Goal: Check status: Check status

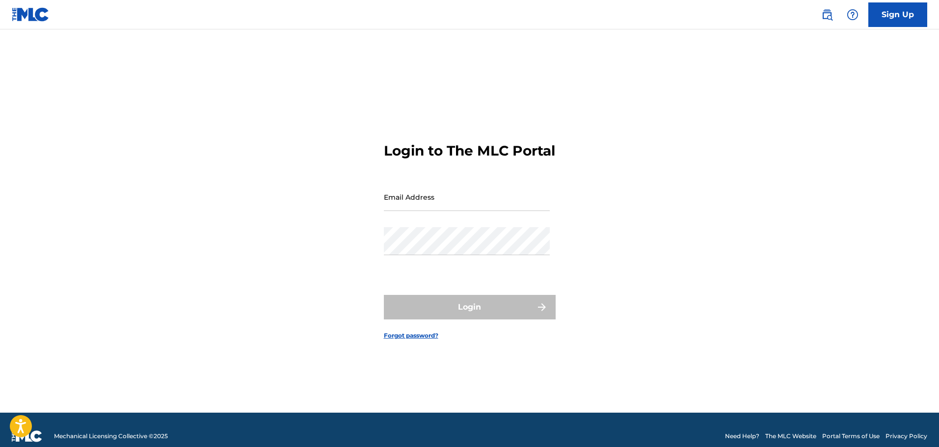
click at [450, 210] on input "Email Address" at bounding box center [467, 197] width 166 height 28
type input "[EMAIL_ADDRESS][DOMAIN_NAME]"
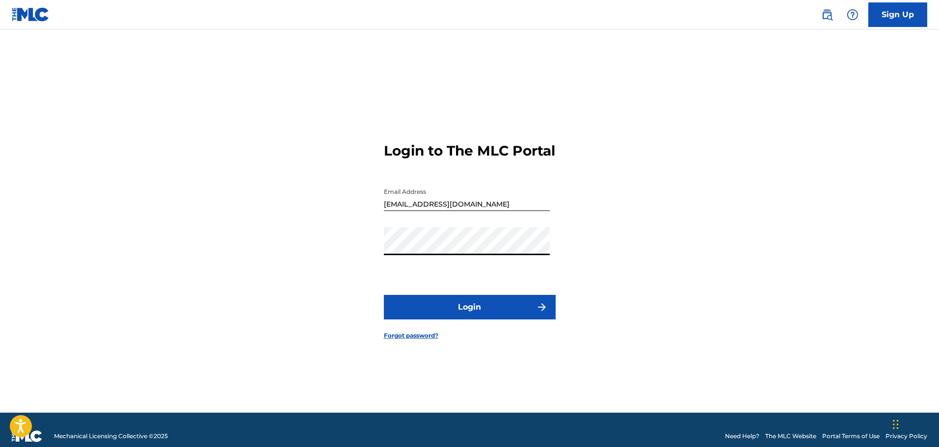
click at [419, 312] on button "Login" at bounding box center [470, 307] width 172 height 25
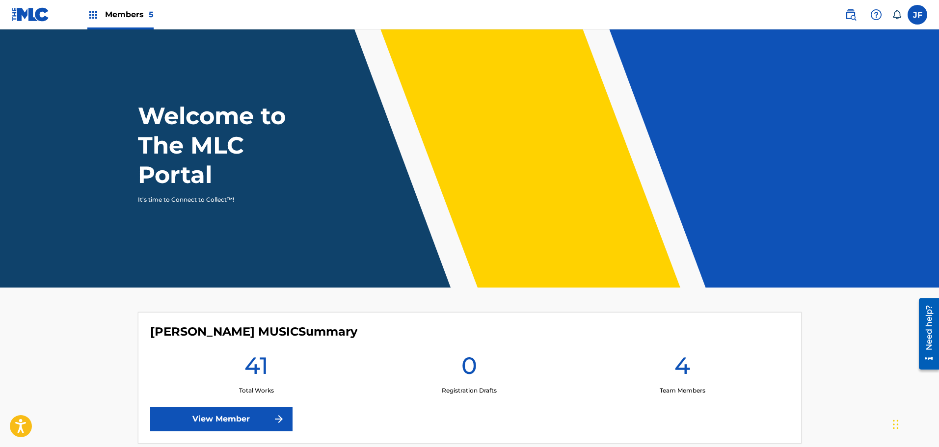
click at [129, 9] on span "Members 5" at bounding box center [129, 14] width 49 height 11
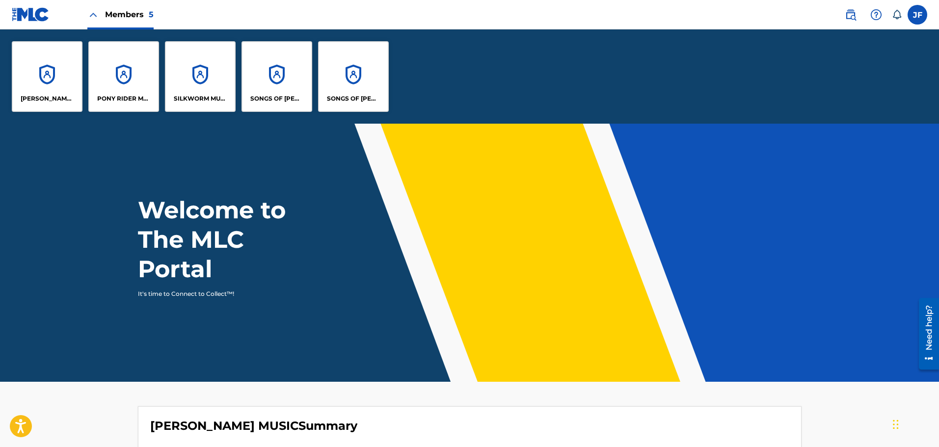
click at [282, 61] on div "SONGS OF [PERSON_NAME]" at bounding box center [277, 76] width 71 height 71
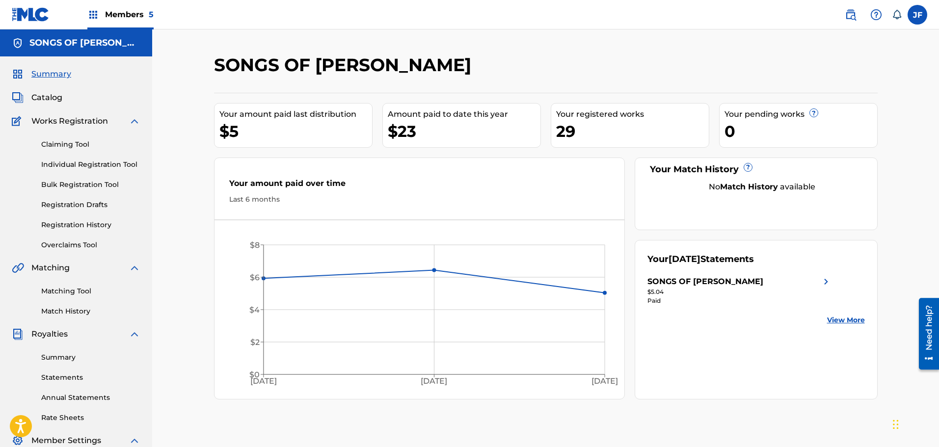
click at [81, 221] on link "Registration History" at bounding box center [90, 225] width 99 height 10
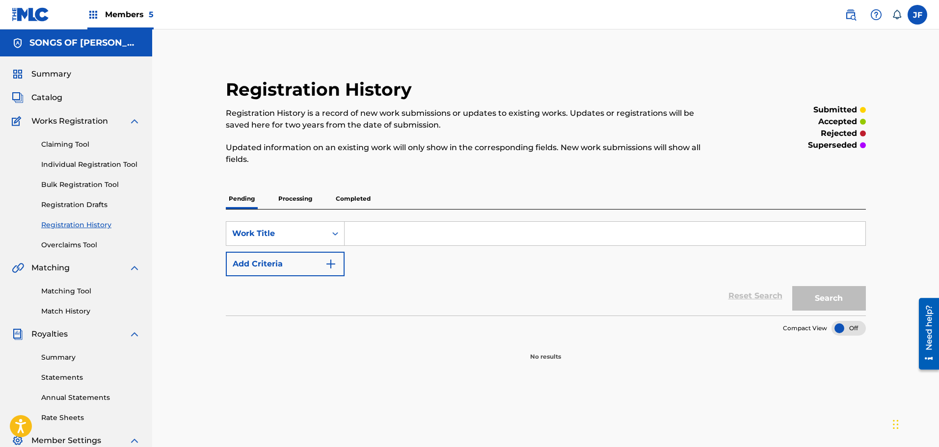
click at [301, 199] on p "Processing" at bounding box center [295, 199] width 40 height 21
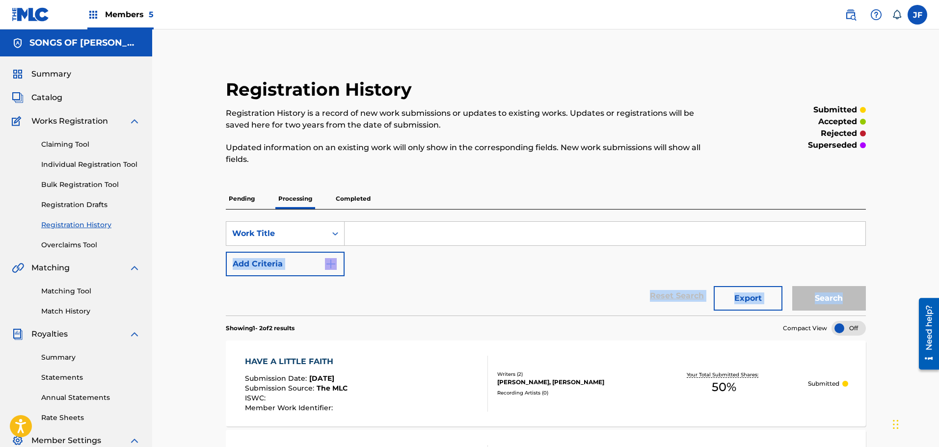
drag, startPoint x: 939, startPoint y: 232, endPoint x: 942, endPoint y: 301, distance: 69.3
click at [939, 301] on html "Accessibility Screen-Reader Guide, Feedback, and Issue Reporting | New window C…" at bounding box center [469, 223] width 939 height 447
click at [354, 200] on p "Completed" at bounding box center [353, 199] width 41 height 21
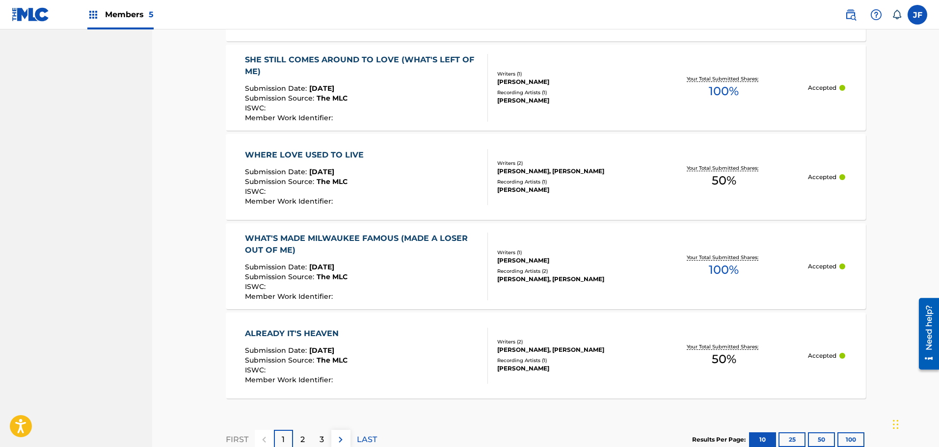
scroll to position [900, 0]
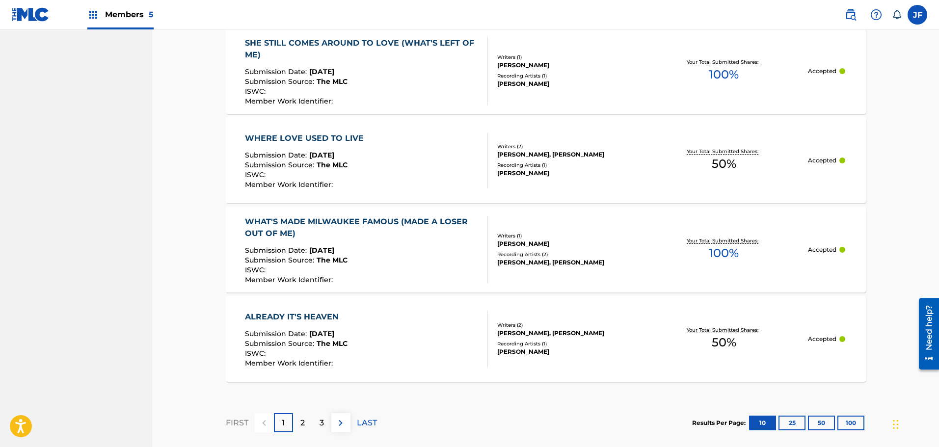
click at [298, 413] on div "2" at bounding box center [302, 422] width 19 height 19
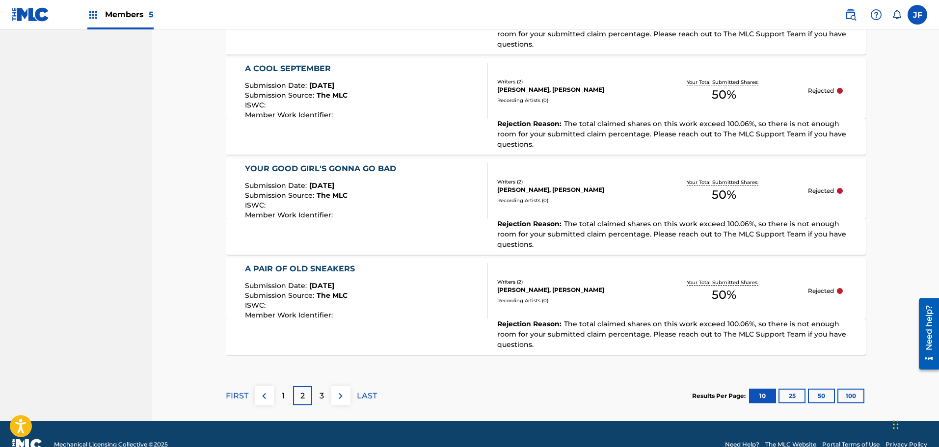
scroll to position [1038, 0]
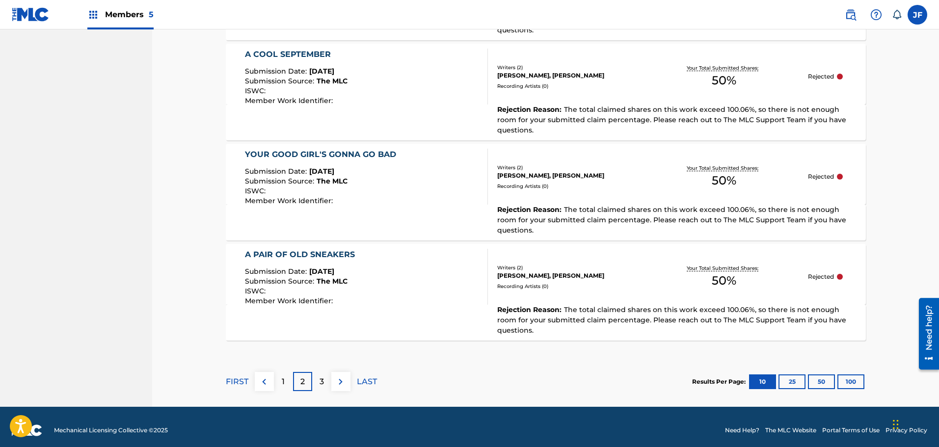
click at [322, 385] on p "3" at bounding box center [322, 382] width 4 height 12
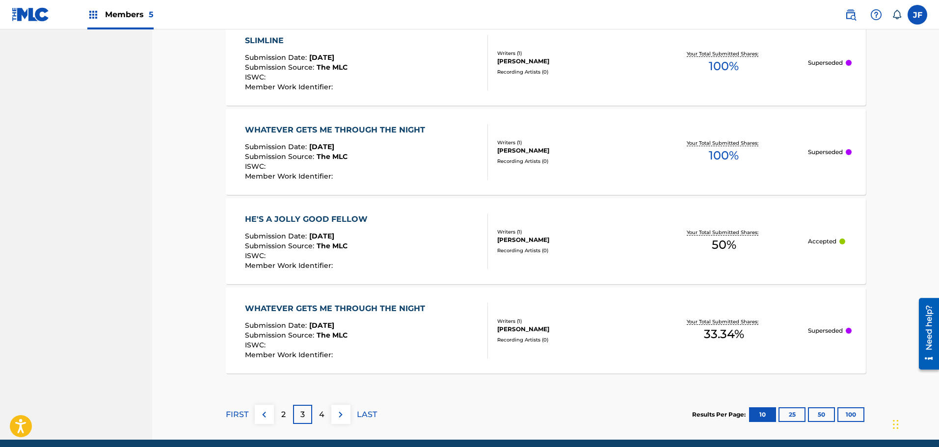
scroll to position [948, 0]
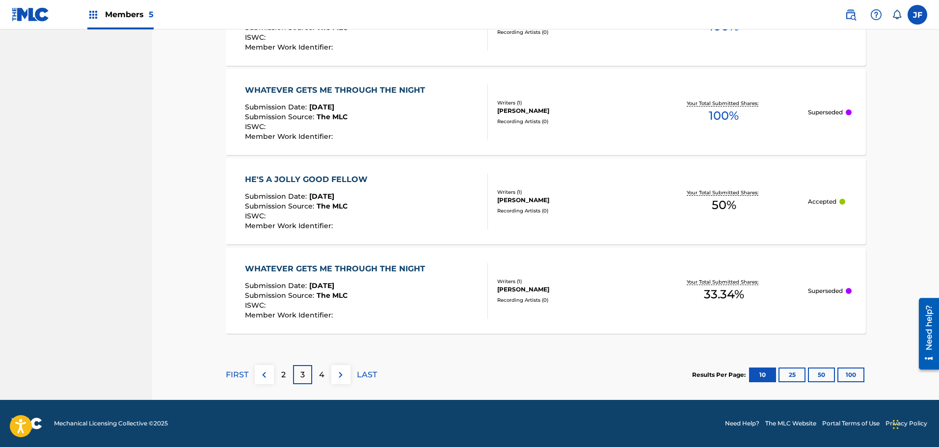
click at [237, 372] on p "FIRST" at bounding box center [237, 375] width 23 height 12
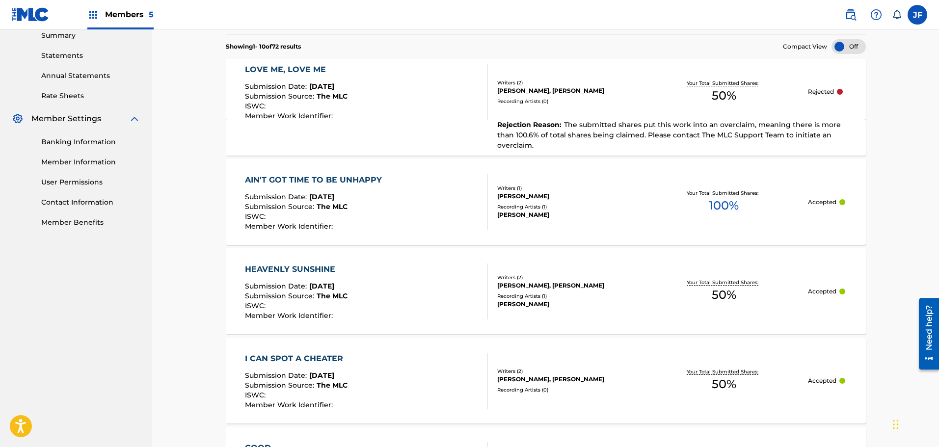
scroll to position [319, 0]
